Goal: Task Accomplishment & Management: Manage account settings

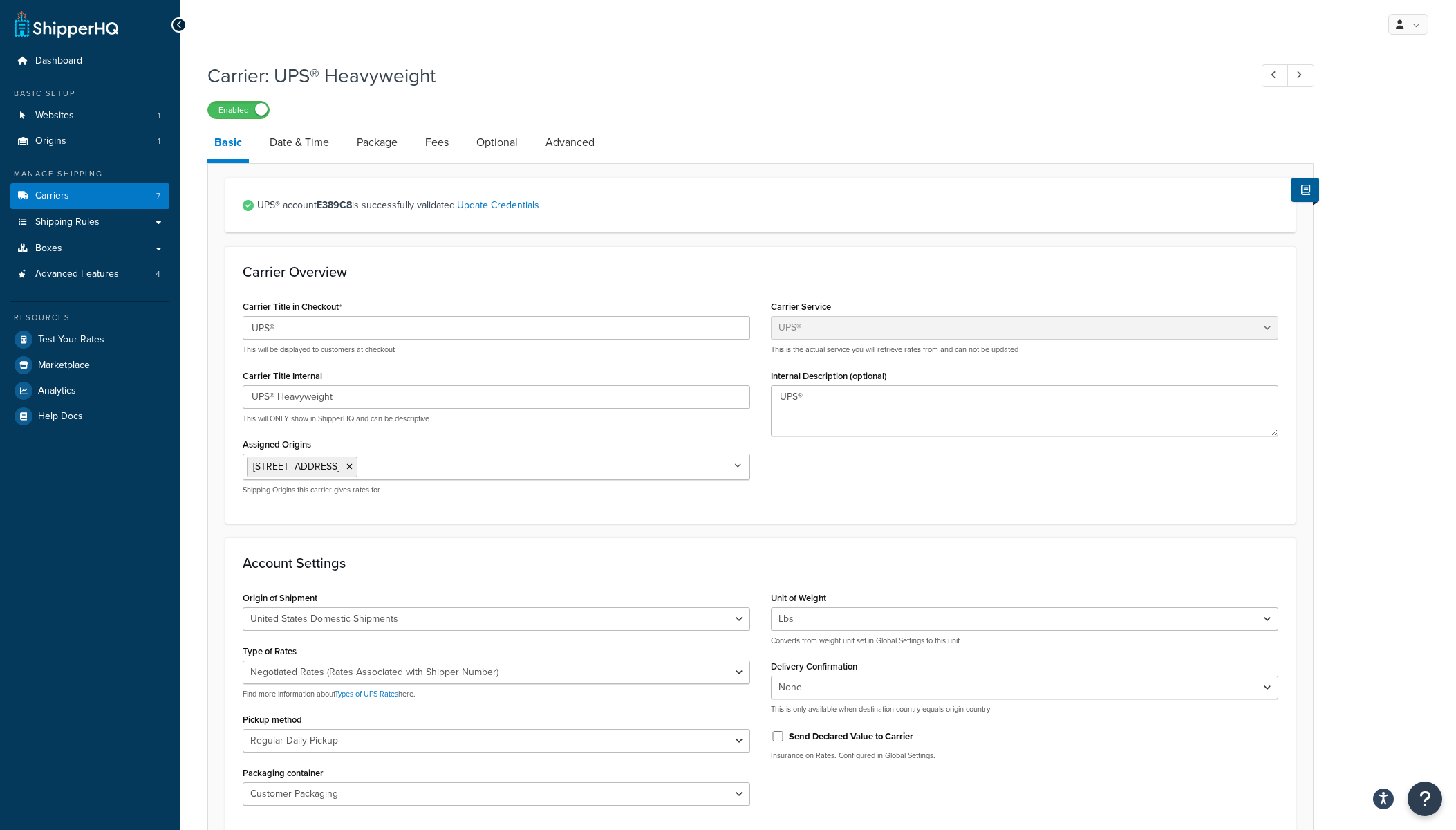
select select "ups"
click at [441, 138] on link "Fees" at bounding box center [437, 142] width 37 height 33
select select "package"
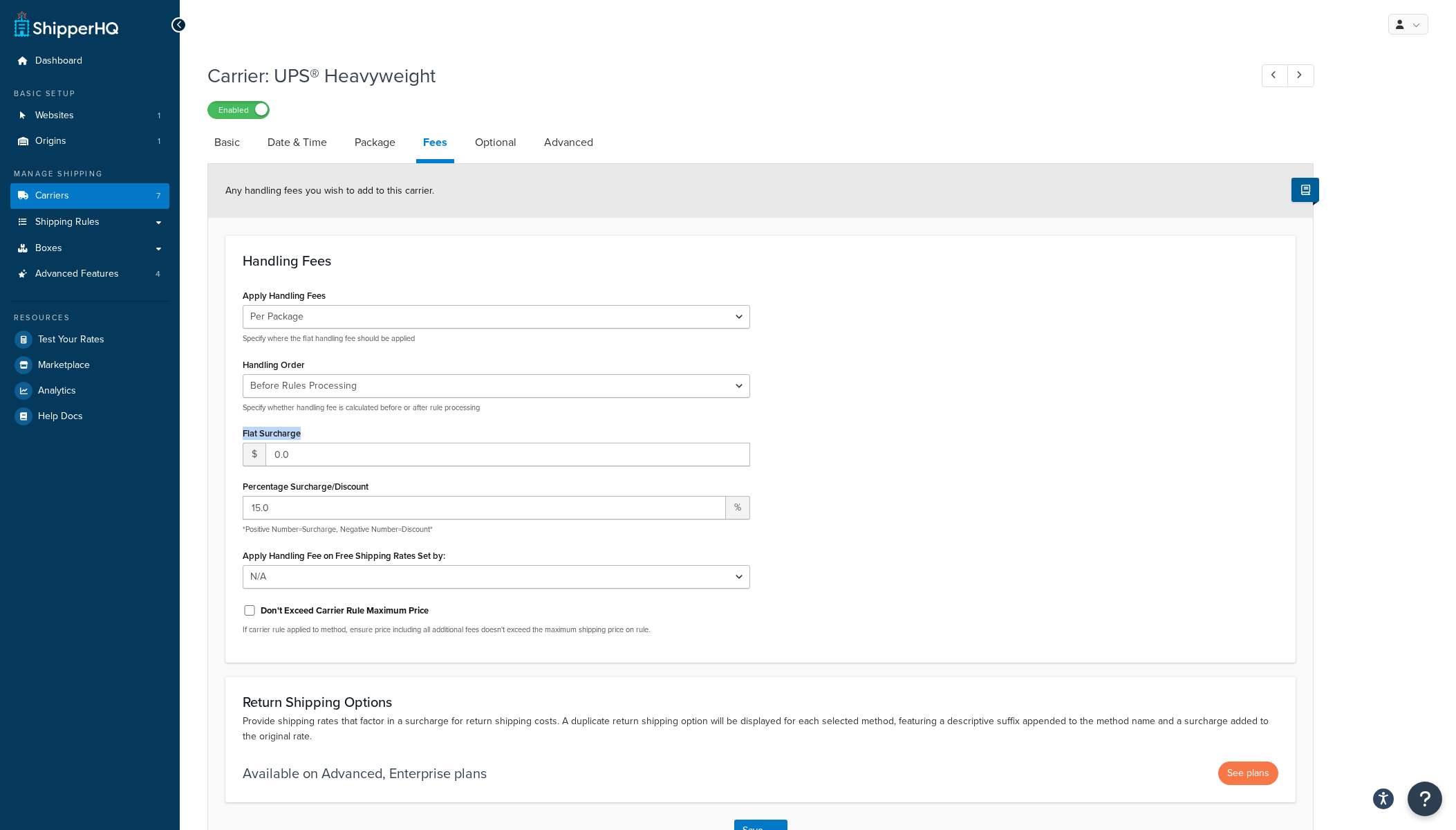
drag, startPoint x: 240, startPoint y: 437, endPoint x: 331, endPoint y: 438, distance: 91.0
click at [331, 438] on div "Apply Handling Fees Per Order Per Item Per Package Specify where the flat handl…" at bounding box center [497, 465] width 528 height 360
copy label "Flat Surcharge"
drag, startPoint x: 308, startPoint y: 530, endPoint x: 376, endPoint y: 529, distance: 68.0
click at [376, 529] on p "*Positive Number=Surcharge, Negative Number=Discount*" at bounding box center [496, 529] width 507 height 10
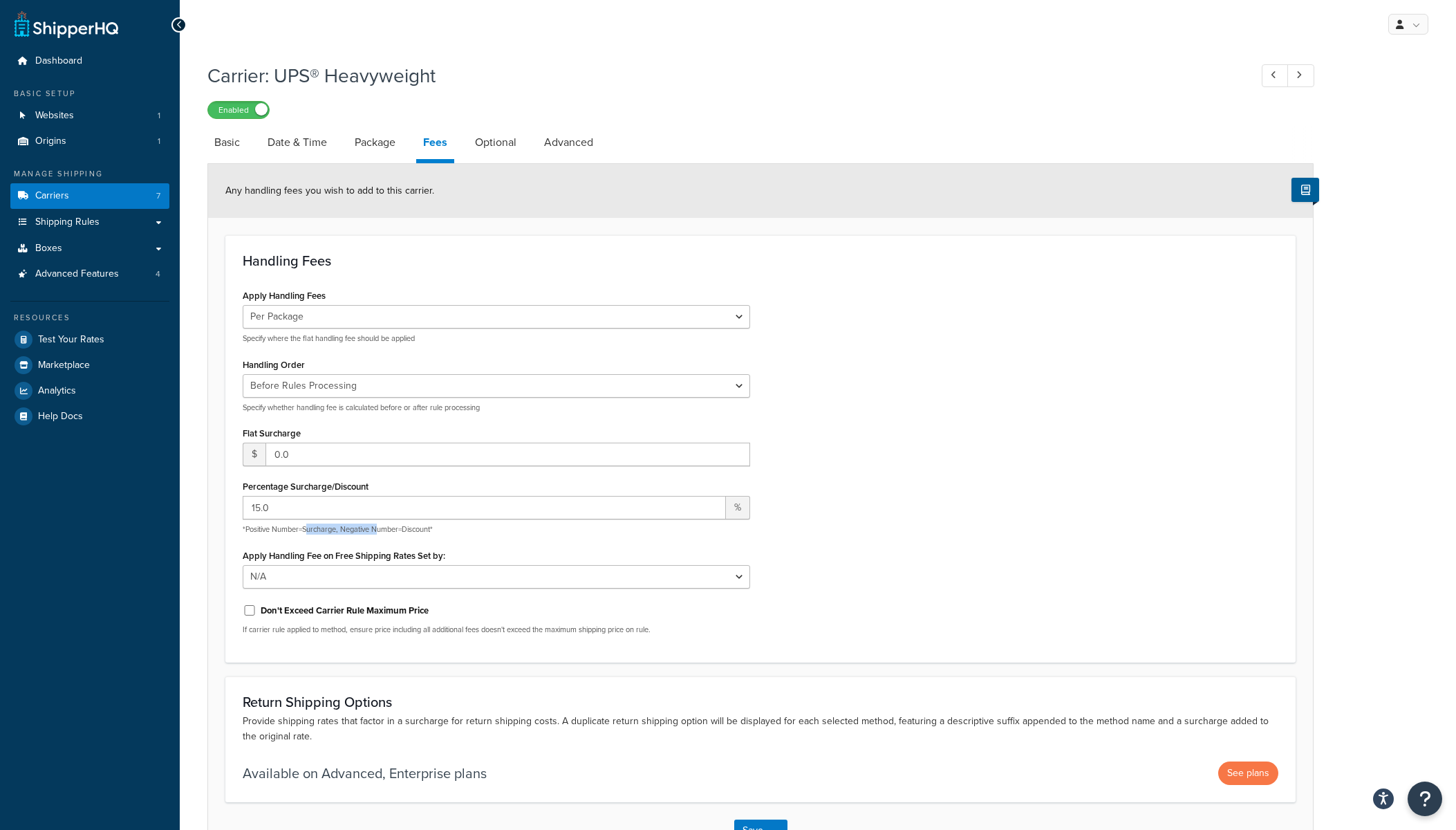
click at [376, 529] on p "*Positive Number=Surcharge, Negative Number=Discount*" at bounding box center [496, 529] width 507 height 10
click at [357, 529] on p "*Positive Number=Surcharge, Negative Number=Discount*" at bounding box center [496, 529] width 507 height 10
drag, startPoint x: 243, startPoint y: 530, endPoint x: 357, endPoint y: 532, distance: 114.0
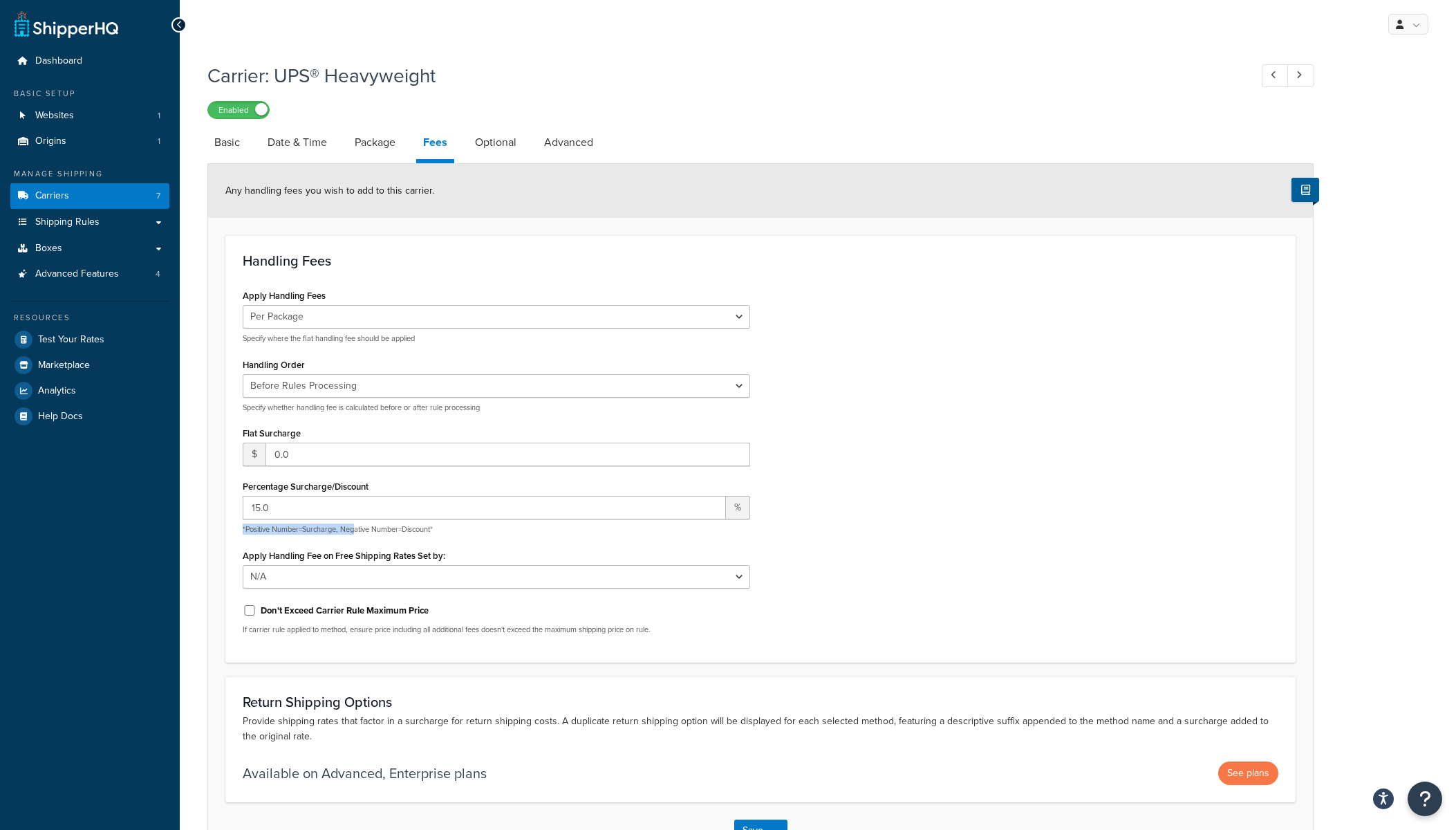
click at [357, 532] on p "*Positive Number=Surcharge, Negative Number=Discount*" at bounding box center [496, 529] width 507 height 10
click at [383, 536] on div "Apply Handling Fees Per Order Per Item Per Package Specify where the flat handl…" at bounding box center [497, 465] width 528 height 360
